Goal: Transaction & Acquisition: Obtain resource

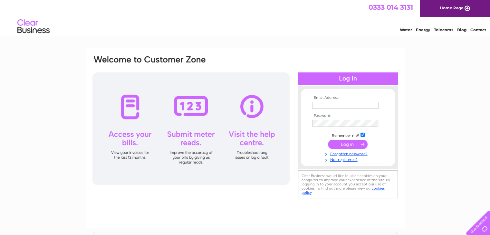
type input "accounts@glen-mhor.com"
click at [352, 145] on input "submit" at bounding box center [348, 144] width 40 height 9
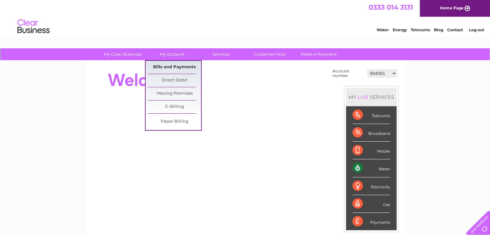
click at [170, 66] on link "Bills and Payments" at bounding box center [174, 67] width 53 height 13
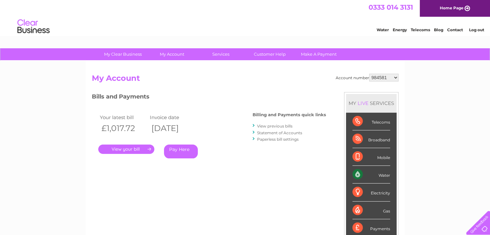
click at [273, 127] on link "View previous bills" at bounding box center [274, 126] width 35 height 5
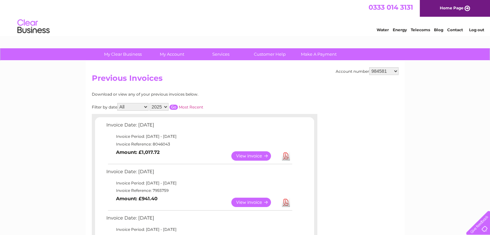
click at [288, 156] on link "Download" at bounding box center [286, 156] width 8 height 9
click at [386, 67] on select "984581 984582 984584 984585 984588 1144285 1144327 1144331 1144333 1144343 3026…" at bounding box center [384, 71] width 29 height 8
select select "984582"
click at [370, 67] on select "984581 984582 984584 984585 984588 1144285 1144327 1144331 1144333 1144343 3026…" at bounding box center [384, 71] width 29 height 8
click at [288, 155] on link "Download" at bounding box center [286, 156] width 8 height 9
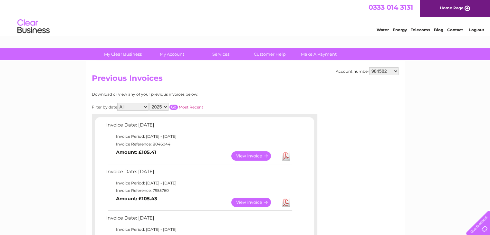
click at [388, 74] on select "984581 984582 984584 984585 984588 1144285 1144327 1144331 1144333 1144343 3026…" at bounding box center [384, 71] width 29 height 8
click at [395, 70] on select "984581 984582 984584 984585 984588 1144285 1144327 1144331 1144333 1144343 3026…" at bounding box center [384, 71] width 29 height 8
select select "984584"
click at [370, 67] on select "984581 984582 984584 984585 984588 1144285 1144327 1144331 1144333 1144343 3026…" at bounding box center [384, 71] width 29 height 8
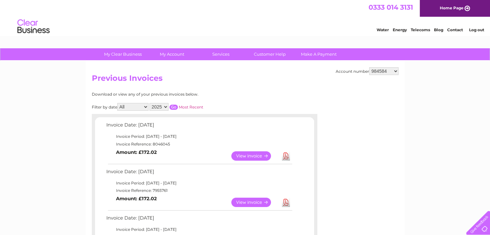
click at [286, 155] on link "Download" at bounding box center [286, 156] width 8 height 9
click at [386, 72] on select "984581 984582 984584 984585 984588 1144285 1144327 1144331 1144333 1144343 3026…" at bounding box center [384, 71] width 29 height 8
select select "984585"
click at [370, 67] on select "984581 984582 984584 984585 984588 1144285 1144327 1144331 1144333 1144343 3026…" at bounding box center [384, 71] width 29 height 8
click at [284, 153] on link "Download" at bounding box center [286, 156] width 8 height 9
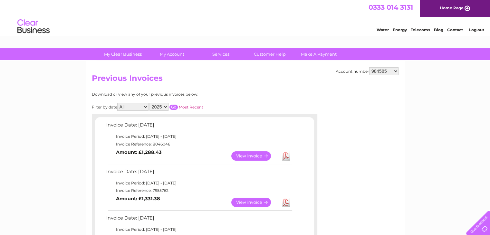
click at [392, 71] on select "984581 984582 984584 984585 984588 1144285 1144327 1144331 1144333 1144343 3026…" at bounding box center [384, 71] width 29 height 8
select select "984588"
click at [370, 67] on select "984581 984582 984584 984585 984588 1144285 1144327 1144331 1144333 1144343 3026…" at bounding box center [384, 71] width 29 height 8
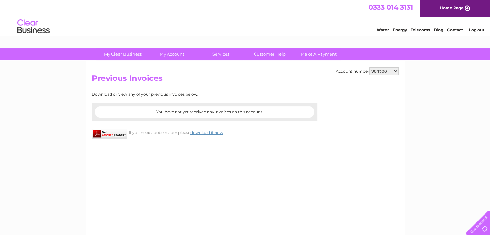
click at [384, 73] on select "984581 984582 984584 984585 984588 1144285 1144327 1144331 1144333 1144343 3026…" at bounding box center [384, 71] width 29 height 8
select select "1144285"
click at [370, 67] on select "984581 984582 984584 984585 984588 1144285 1144327 1144331 1144333 1144343 3026…" at bounding box center [384, 71] width 29 height 8
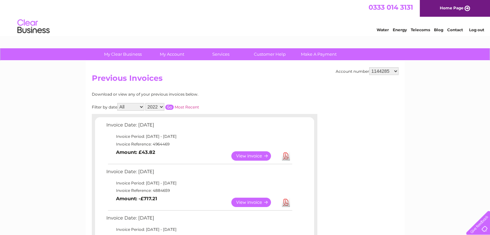
select select "30266920"
click at [370, 67] on select "984581 984582 984584 984585 984588 1144285 1144327 1144331 1144333 1144343 3026…" at bounding box center [384, 71] width 29 height 8
click at [285, 155] on link "Download" at bounding box center [286, 156] width 8 height 9
